Goal: Entertainment & Leisure: Consume media (video, audio)

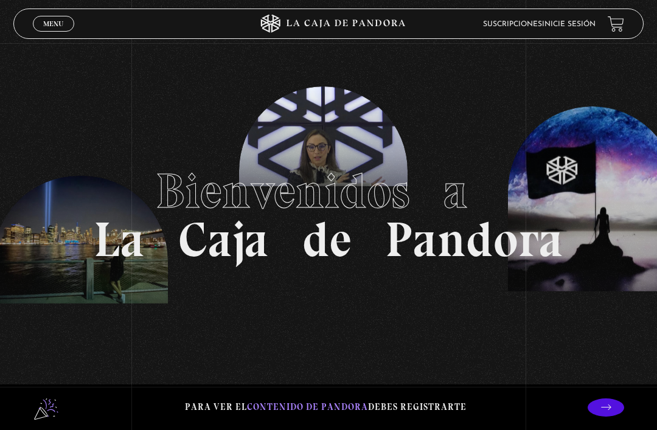
click at [576, 24] on link "Inicie sesión" at bounding box center [569, 24] width 54 height 7
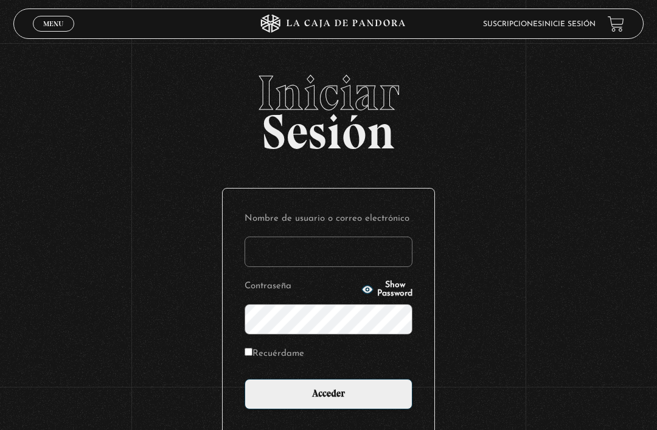
type input "[EMAIL_ADDRESS][DOMAIN_NAME]"
click at [329, 401] on input "Acceder" at bounding box center [329, 394] width 168 height 30
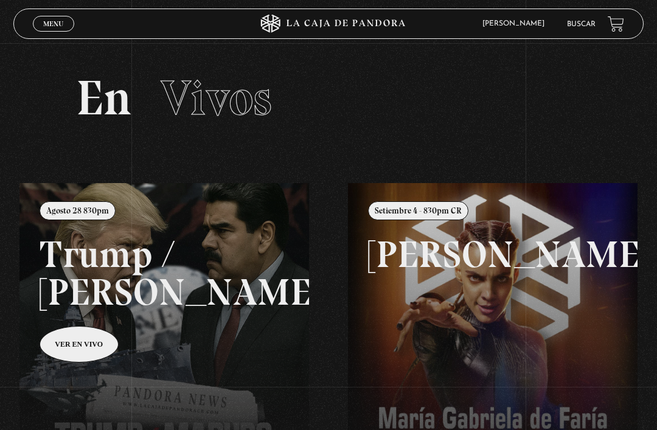
click at [60, 18] on link "Menu Cerrar" at bounding box center [53, 24] width 41 height 16
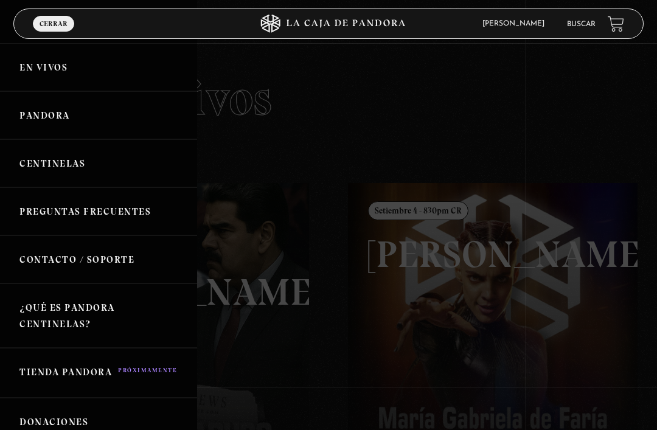
click at [60, 121] on link "Pandora" at bounding box center [98, 115] width 197 height 48
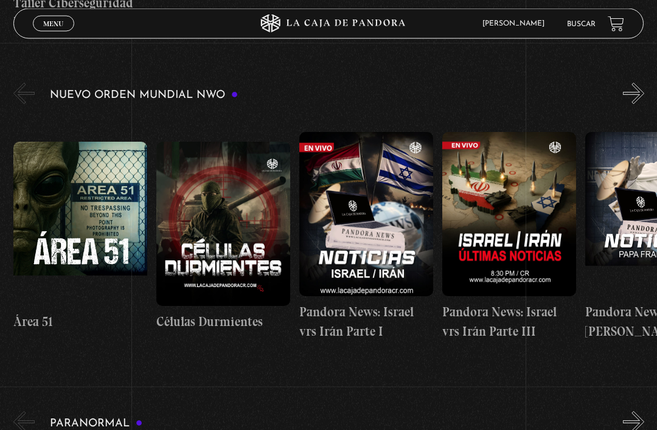
scroll to position [750, 0]
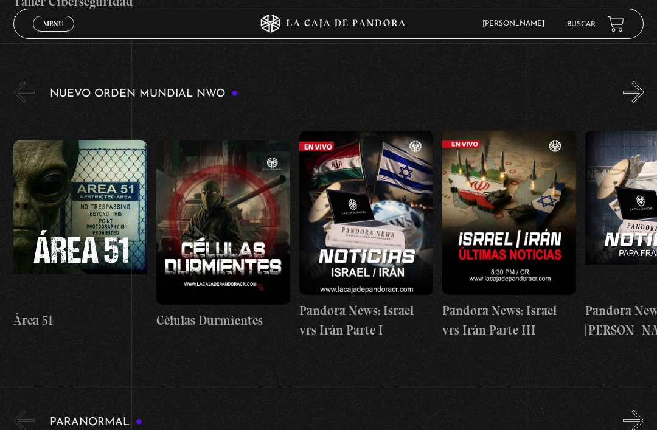
click at [102, 215] on figure at bounding box center [80, 223] width 134 height 164
